Goal: Task Accomplishment & Management: Manage account settings

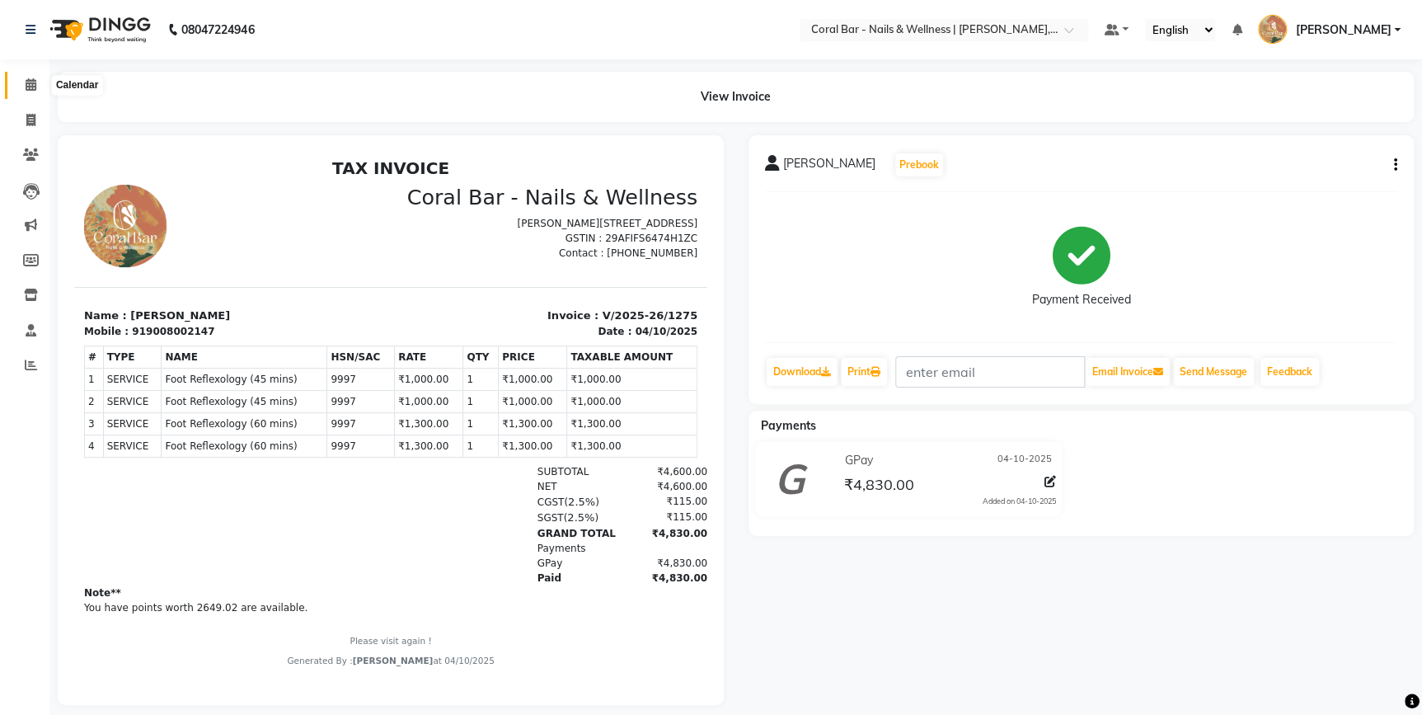
click at [26, 84] on icon at bounding box center [31, 84] width 11 height 12
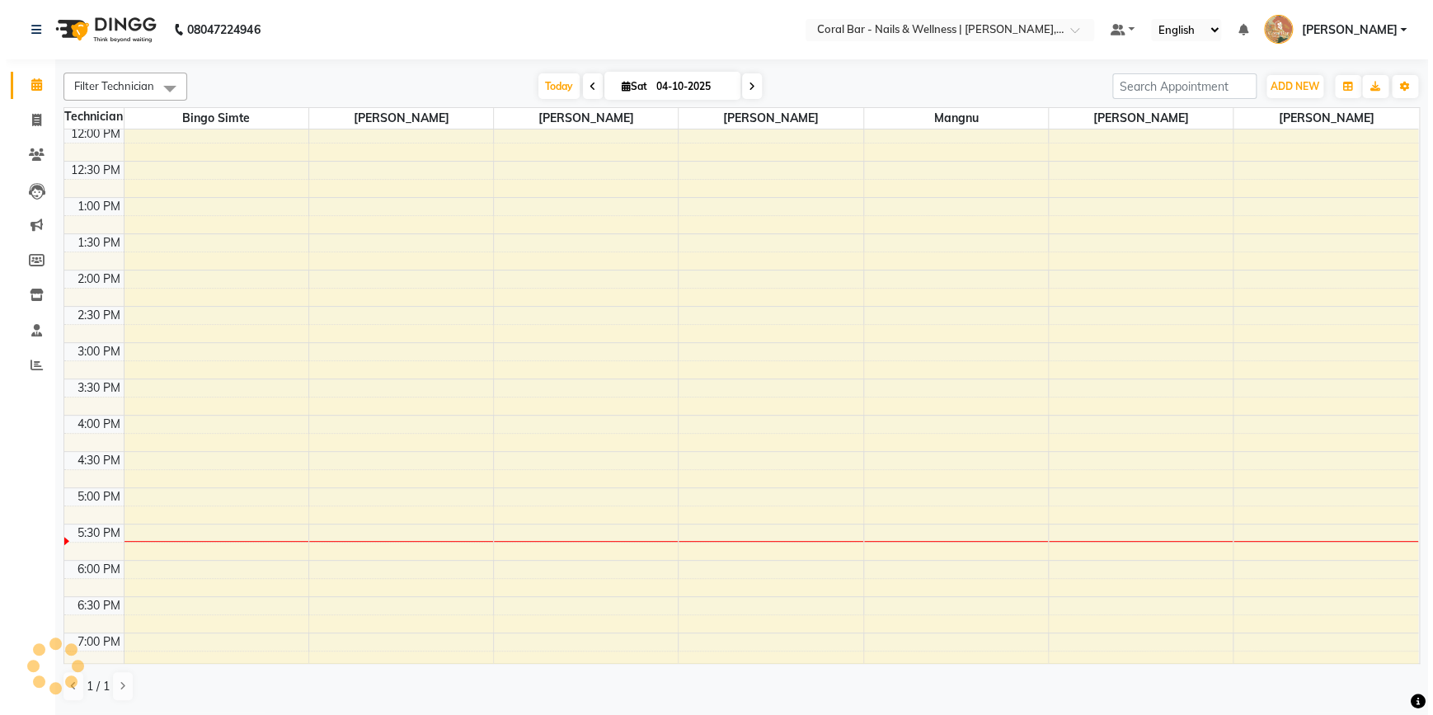
scroll to position [301, 0]
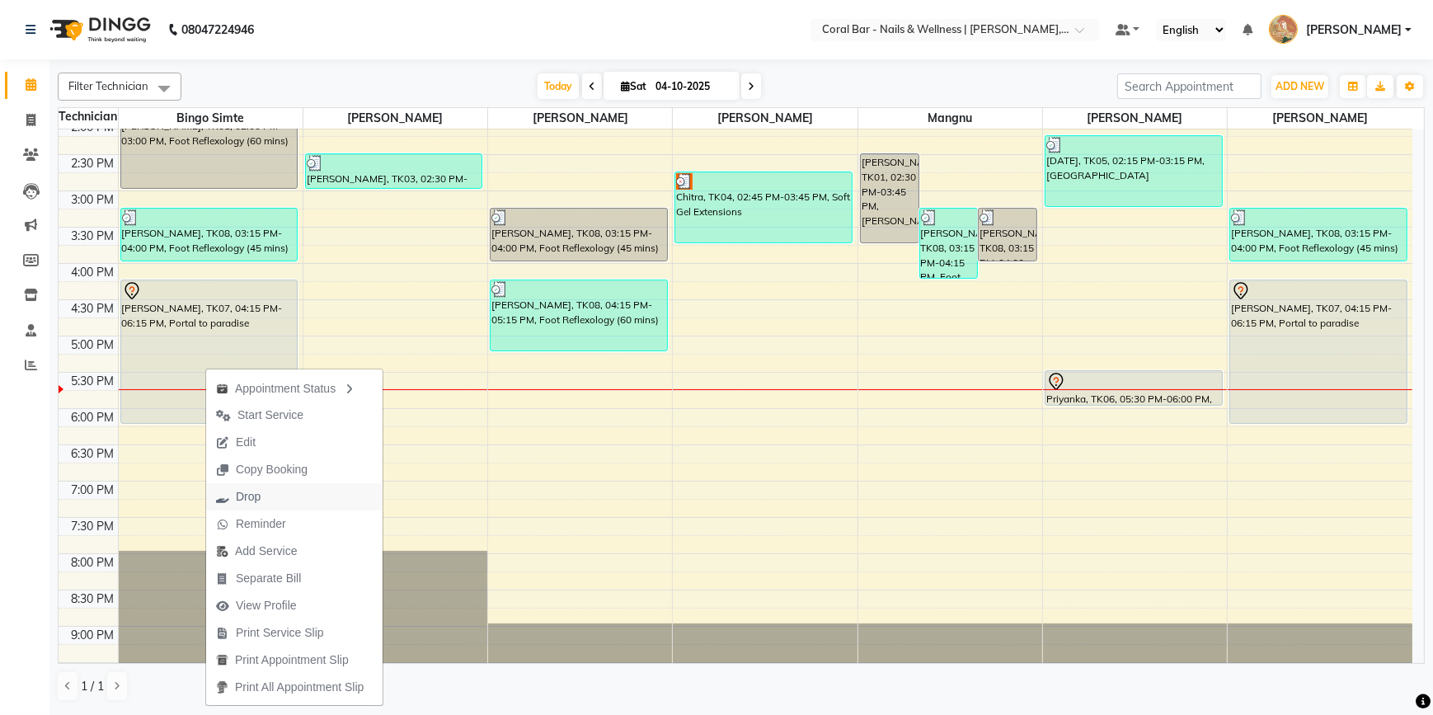
click at [255, 495] on span "Drop" at bounding box center [248, 496] width 25 height 17
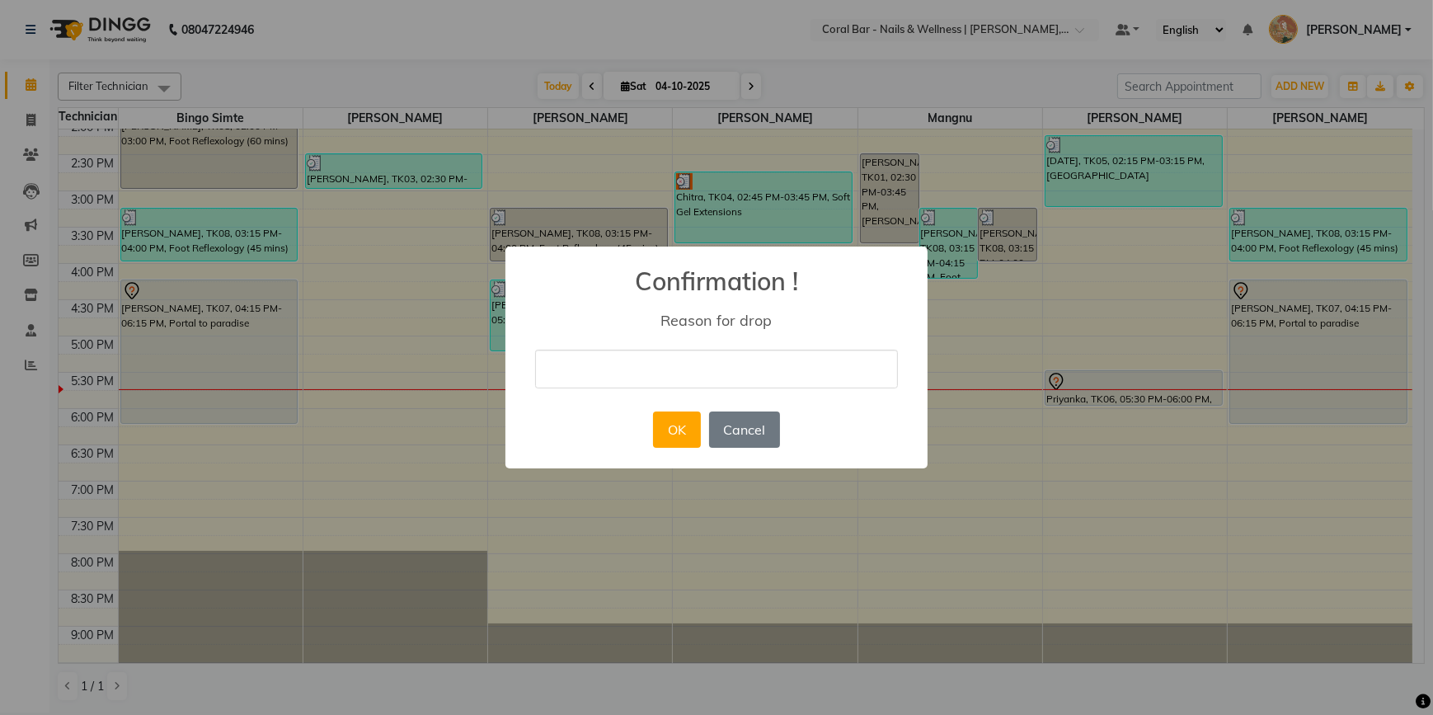
click at [599, 373] on input "text" at bounding box center [716, 369] width 363 height 39
type input "NO Show"
click at [661, 427] on button "OK" at bounding box center [676, 429] width 47 height 36
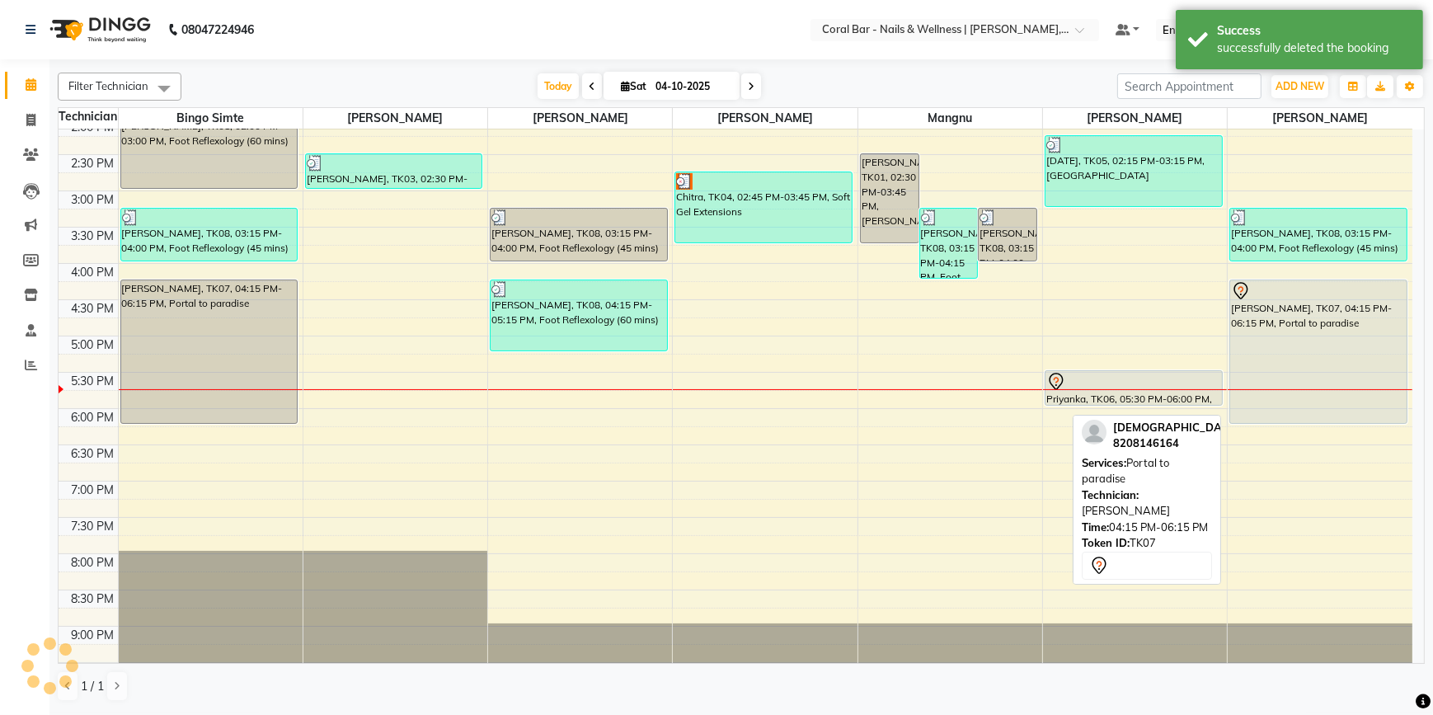
click at [1327, 364] on div "[PERSON_NAME], TK07, 04:15 PM-06:15 PM, Portal to paradise" at bounding box center [1318, 351] width 176 height 143
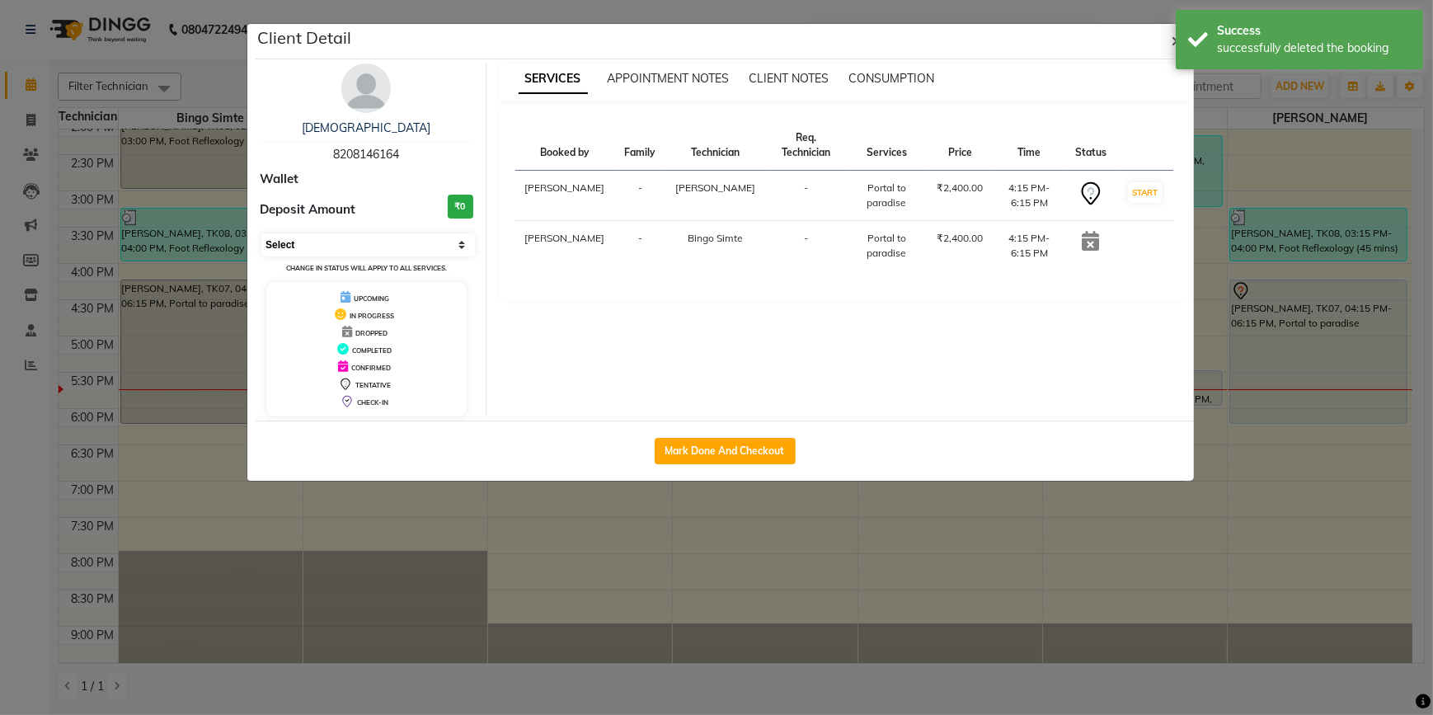
click at [331, 238] on select "Select IN SERVICE CONFIRMED TENTATIVE CHECK IN MARK DONE DROPPED UPCOMING" at bounding box center [368, 244] width 214 height 23
select select "2"
click at [261, 233] on select "Select IN SERVICE CONFIRMED TENTATIVE CHECK IN MARK DONE DROPPED UPCOMING" at bounding box center [368, 244] width 214 height 23
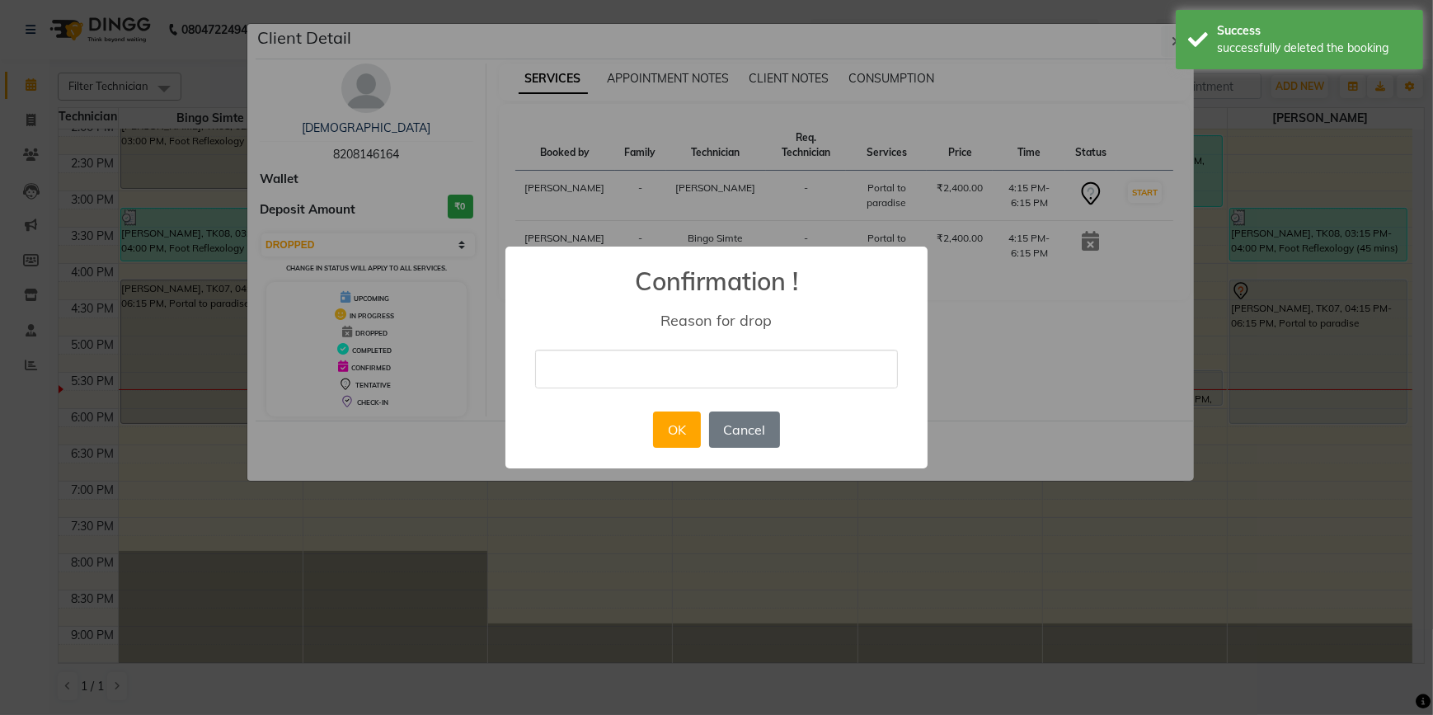
click at [627, 385] on input "text" at bounding box center [716, 369] width 363 height 39
type input "NO Show"
click at [667, 430] on button "OK" at bounding box center [676, 429] width 47 height 36
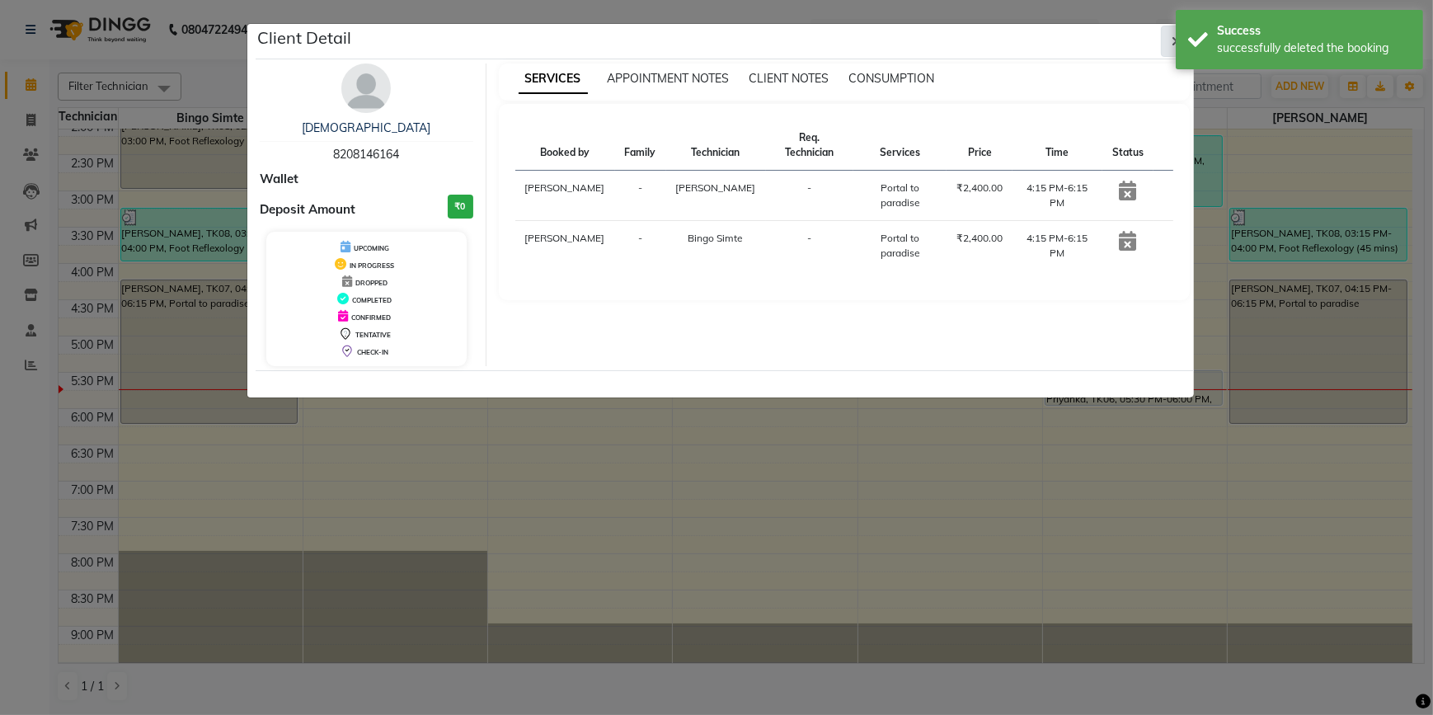
click at [1167, 44] on button "button" at bounding box center [1176, 41] width 31 height 31
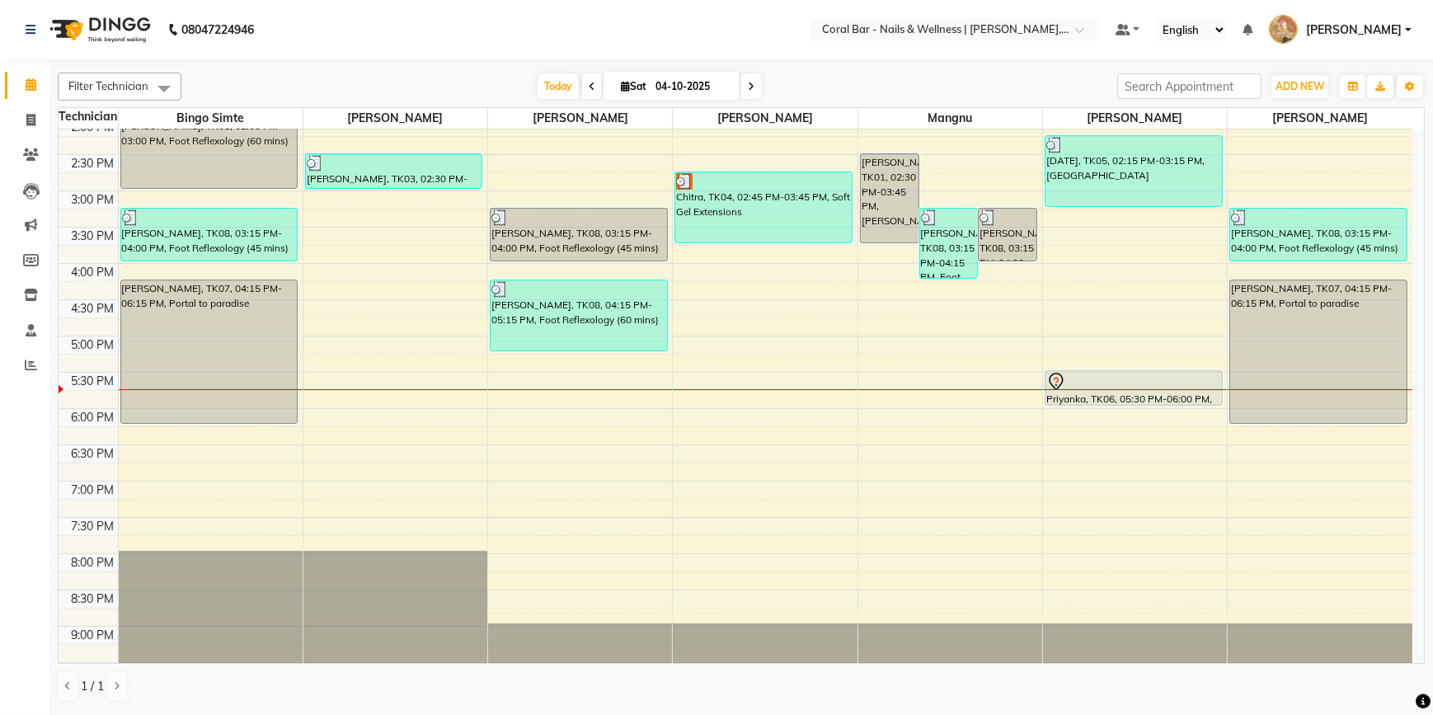
scroll to position [331, 0]
